Goal: Information Seeking & Learning: Learn about a topic

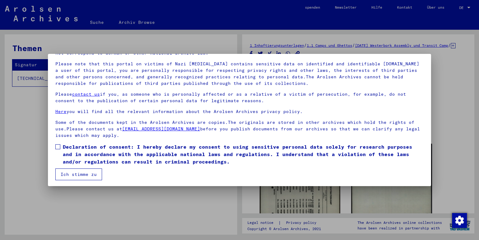
scroll to position [40, 0]
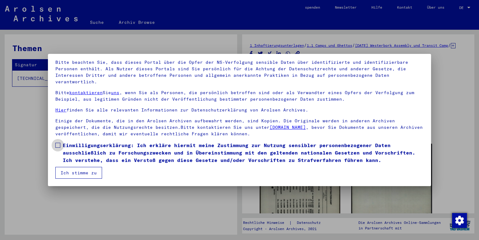
click at [58, 145] on span at bounding box center [57, 144] width 5 height 5
click at [75, 173] on button "Ich stimme zu" at bounding box center [78, 173] width 47 height 12
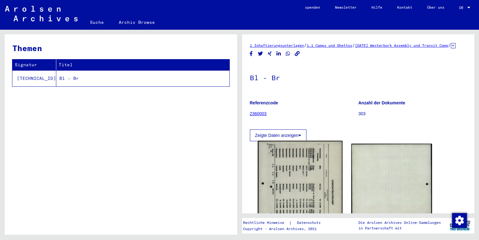
click at [276, 189] on img at bounding box center [299, 200] width 85 height 118
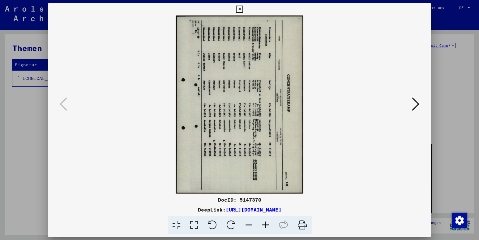
click at [230, 224] on icon at bounding box center [231, 224] width 19 height 19
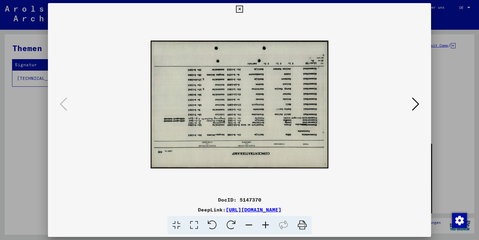
click at [229, 223] on icon at bounding box center [231, 224] width 19 height 19
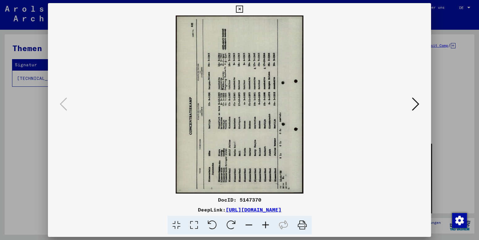
click at [229, 223] on icon at bounding box center [231, 224] width 19 height 19
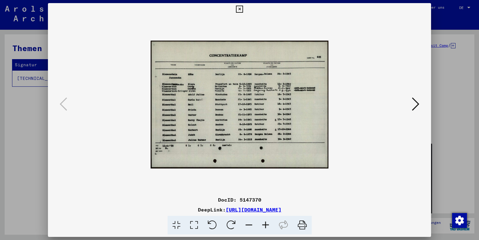
click at [232, 127] on img at bounding box center [240, 104] width 178 height 341
click at [187, 190] on img at bounding box center [240, 104] width 178 height 341
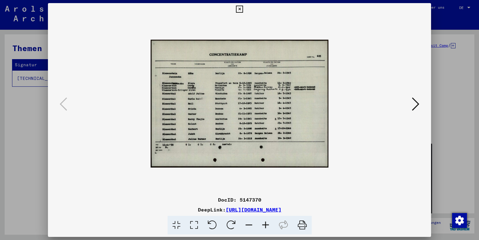
click at [341, 108] on div at bounding box center [239, 104] width 341 height 178
click at [243, 10] on icon at bounding box center [239, 9] width 7 height 7
